Goal: Task Accomplishment & Management: Manage account settings

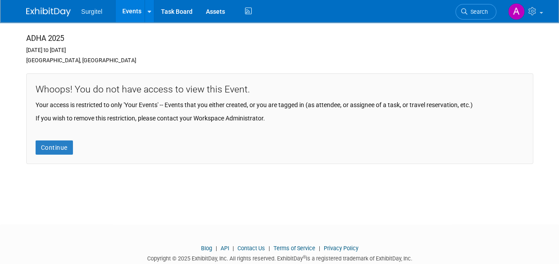
click at [123, 19] on link "Events" at bounding box center [132, 11] width 32 height 22
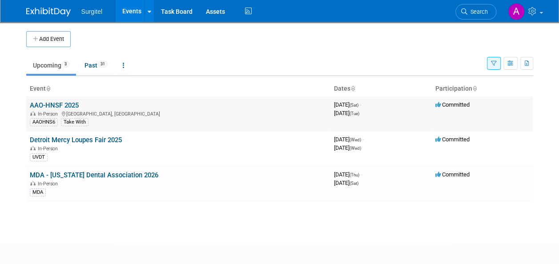
click at [137, 106] on td "AAO-HNSF 2025 In-Person Indianapolis, IN AAOHNS6 Take With" at bounding box center [178, 114] width 304 height 35
click at [64, 105] on link "AAO-HNSF 2025" at bounding box center [54, 105] width 49 height 8
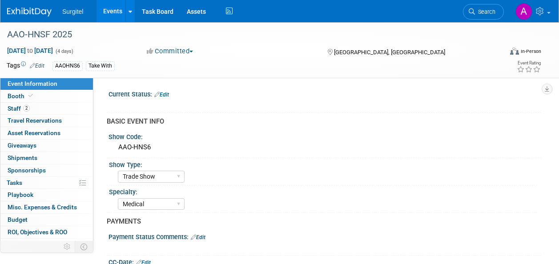
select select "Trade Show"
select select "Medical"
select select "SkyMiles - 93008"
select select "No"
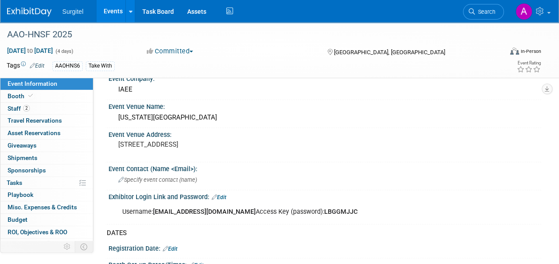
scroll to position [379, 0]
